Goal: Obtain resource: Obtain resource

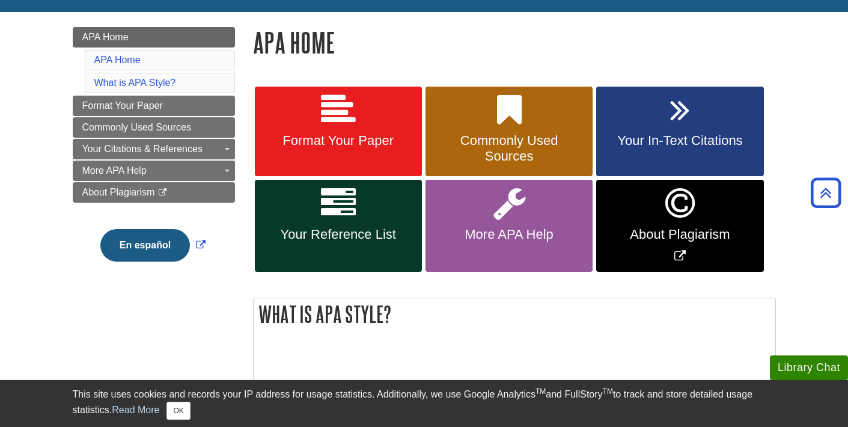
scroll to position [152, 0]
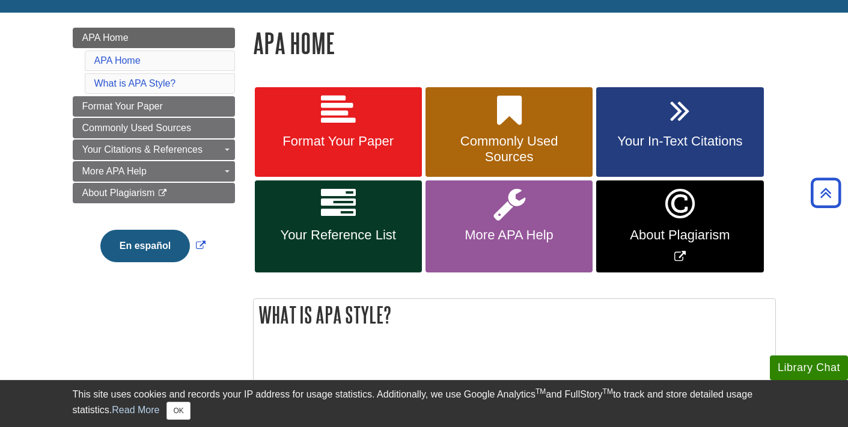
click at [380, 140] on span "Format Your Paper" at bounding box center [338, 141] width 149 height 16
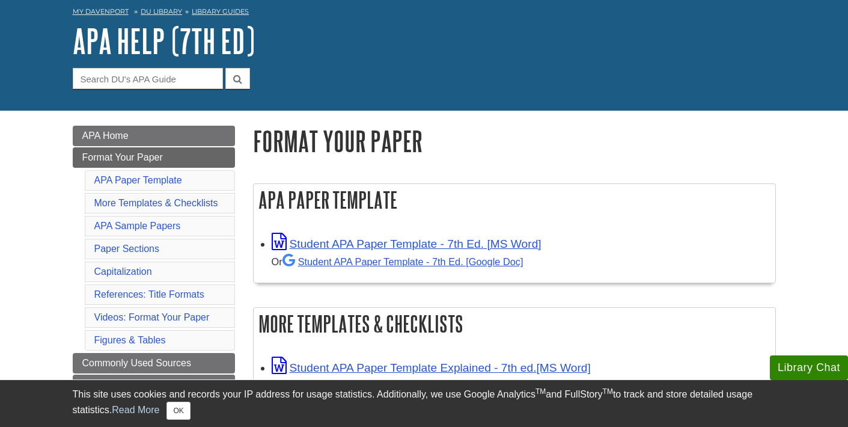
scroll to position [95, 0]
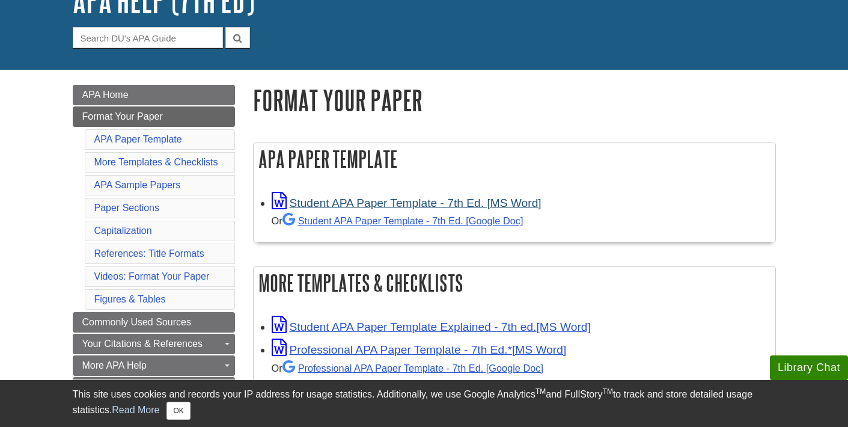
click at [374, 200] on link "Student APA Paper Template - 7th Ed. [MS Word]" at bounding box center [407, 203] width 270 height 13
click at [181, 412] on button "OK" at bounding box center [178, 411] width 23 height 18
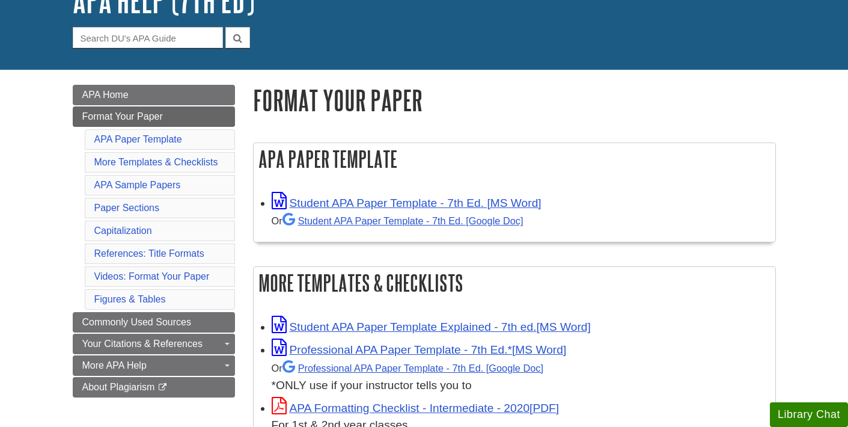
scroll to position [117, 0]
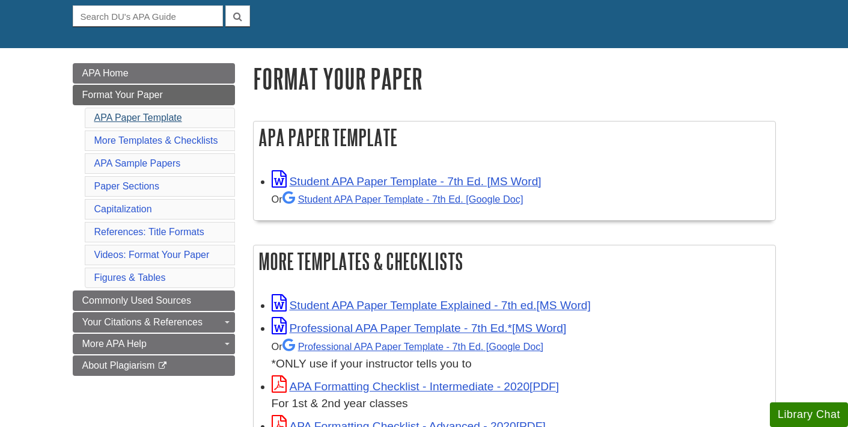
click at [165, 118] on link "APA Paper Template" at bounding box center [138, 117] width 88 height 10
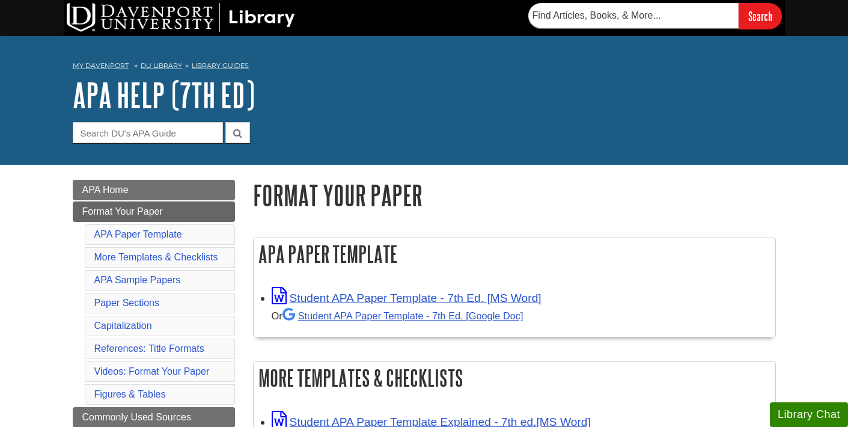
click at [357, 305] on div "Student APA Paper Template - 7th Ed. [MS Word] Or Student APA Paper Template - …" at bounding box center [521, 306] width 498 height 38
click at [358, 315] on link "Student APA Paper Template - 7th Ed. [Google Doc]" at bounding box center [403, 315] width 241 height 11
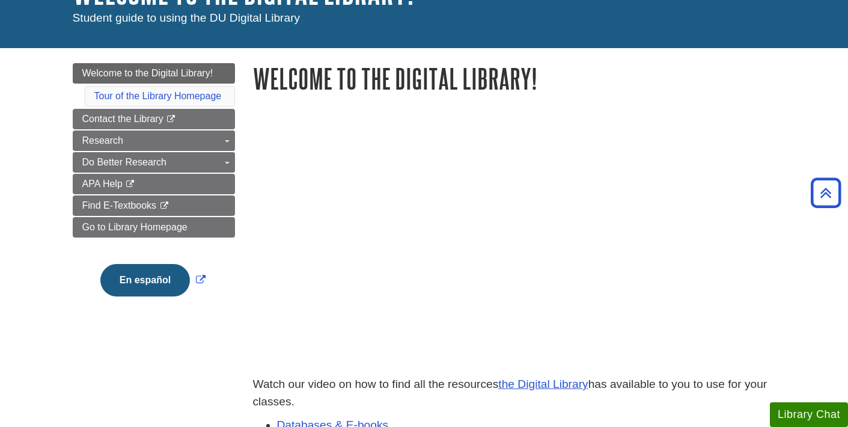
scroll to position [103, 0]
click at [169, 96] on link "Tour of the Library Homepage" at bounding box center [157, 96] width 127 height 10
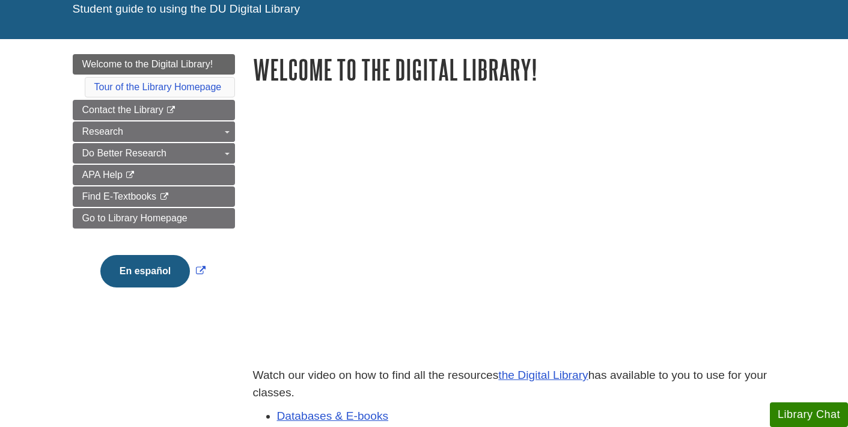
scroll to position [134, 0]
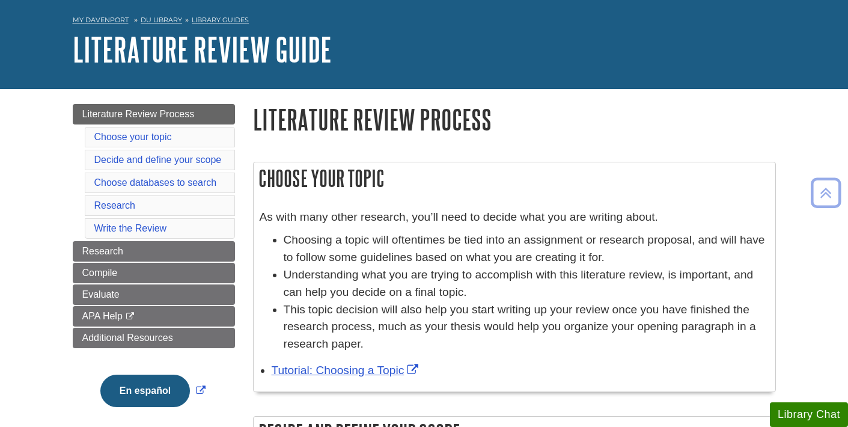
scroll to position [37, 0]
